Goal: Task Accomplishment & Management: Manage account settings

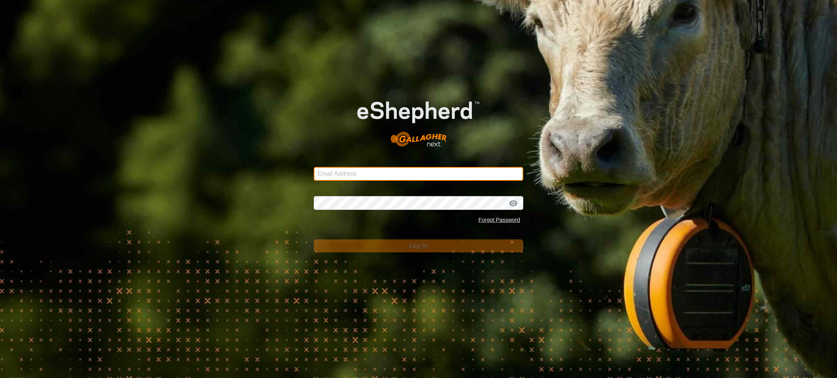
type input "[EMAIL_ADDRESS][PERSON_NAME][DOMAIN_NAME]"
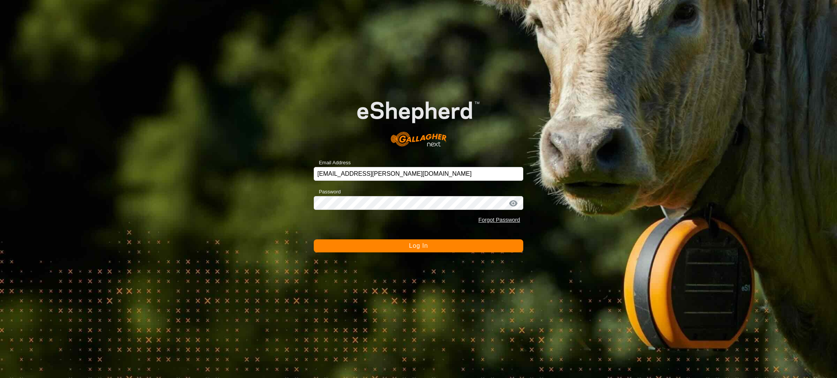
drag, startPoint x: 387, startPoint y: 245, endPoint x: 413, endPoint y: 251, distance: 27.0
click at [387, 245] on button "Log In" at bounding box center [418, 246] width 209 height 13
click at [413, 251] on button "Logging In" at bounding box center [418, 246] width 209 height 13
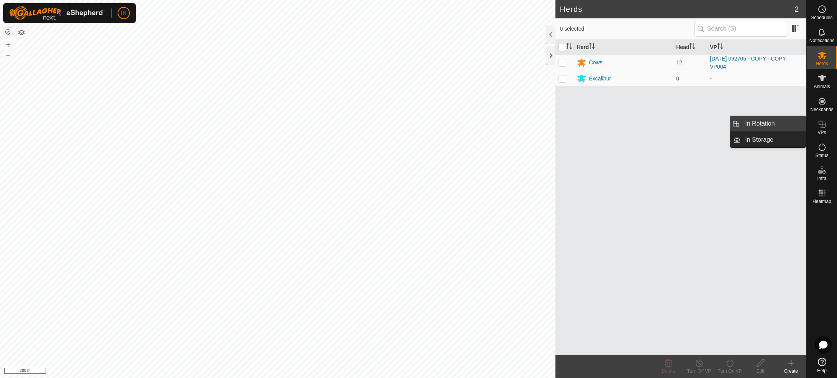
click at [764, 128] on link "In Rotation" at bounding box center [774, 123] width 66 height 15
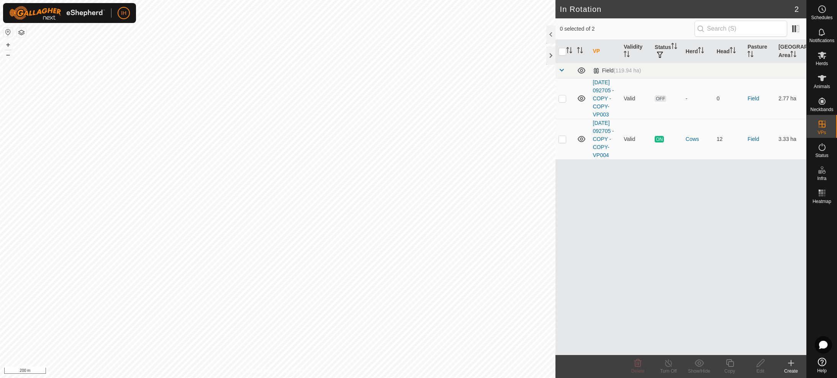
click at [793, 367] on icon at bounding box center [791, 363] width 9 height 9
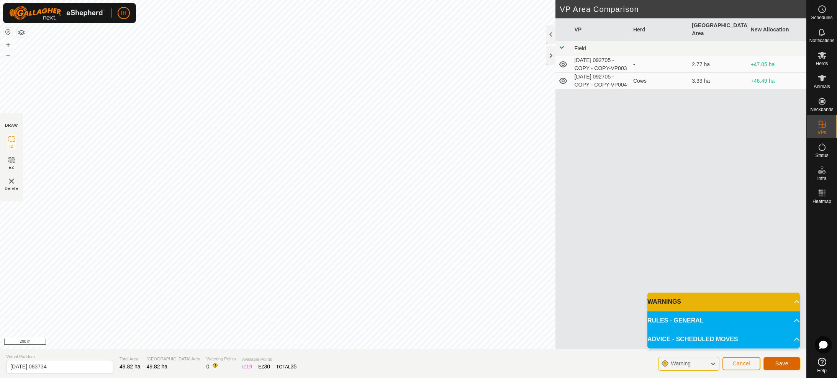
click at [784, 365] on span "Save" at bounding box center [782, 364] width 13 height 6
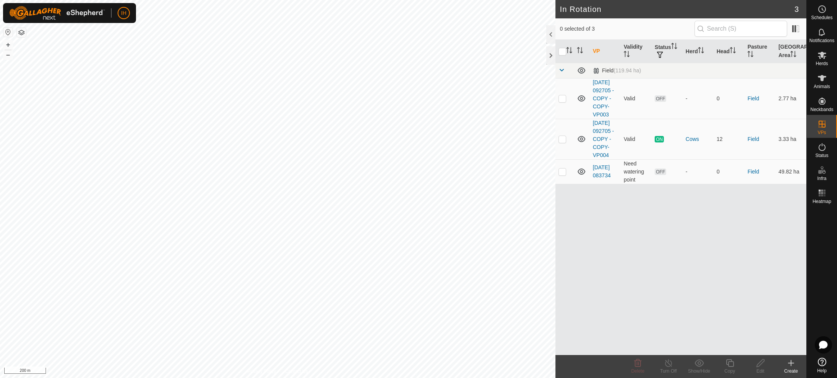
click at [793, 366] on icon at bounding box center [791, 363] width 9 height 9
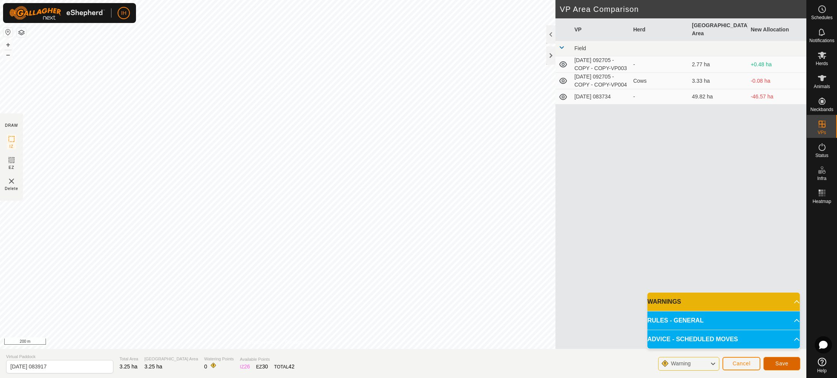
click at [781, 364] on span "Save" at bounding box center [782, 364] width 13 height 6
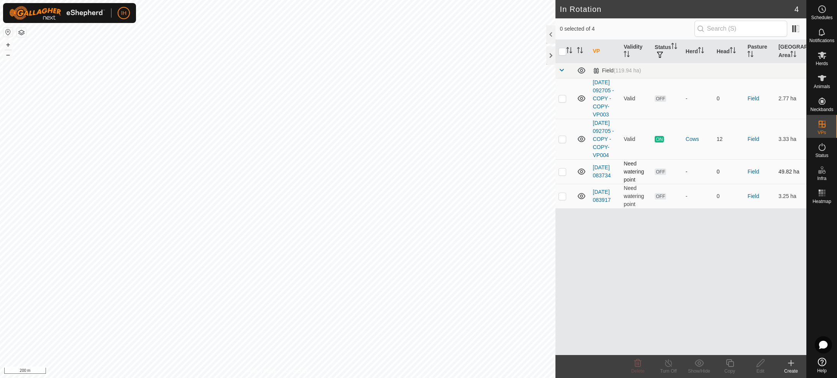
drag, startPoint x: 562, startPoint y: 189, endPoint x: 561, endPoint y: 195, distance: 6.6
click at [562, 175] on p-checkbox at bounding box center [563, 172] width 8 height 6
checkbox input "true"
drag, startPoint x: 563, startPoint y: 213, endPoint x: 583, endPoint y: 262, distance: 53.1
click at [563, 199] on p-checkbox at bounding box center [563, 196] width 8 height 6
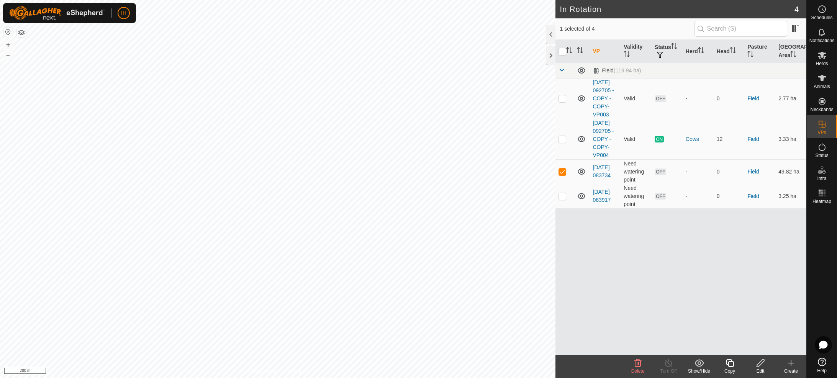
checkbox input "true"
click at [640, 366] on icon at bounding box center [638, 363] width 9 height 9
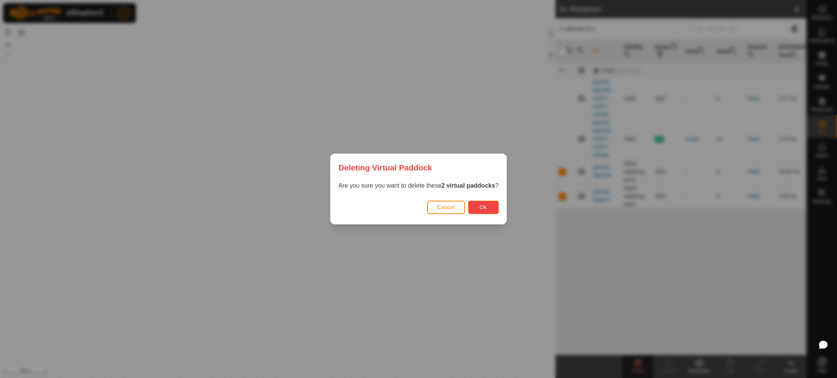
click at [489, 206] on button "Ok" at bounding box center [483, 207] width 31 height 13
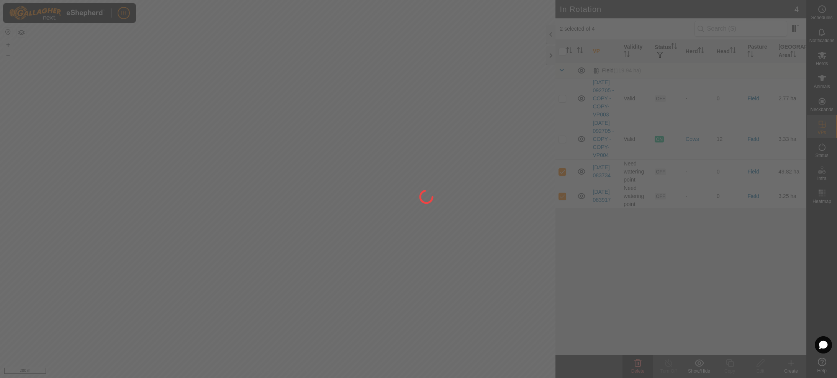
checkbox input "false"
